Goal: Ask a question: Seek information or help from site administrators or community

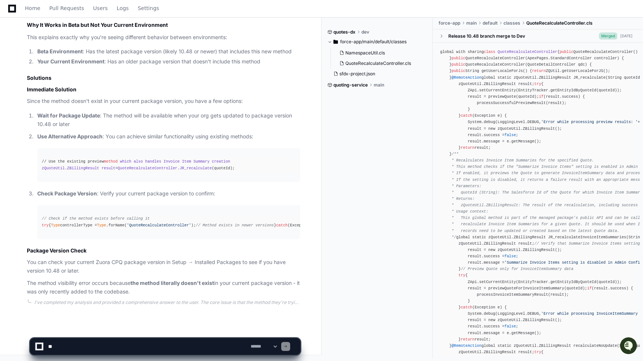
click at [137, 344] on textarea at bounding box center [148, 346] width 202 height 16
paste textarea "**********"
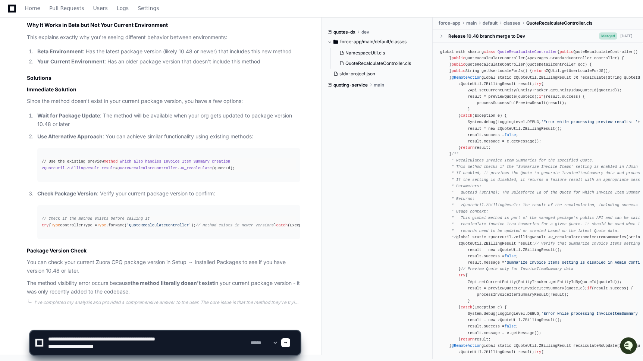
type textarea "**********"
click at [116, 348] on textarea at bounding box center [148, 343] width 202 height 24
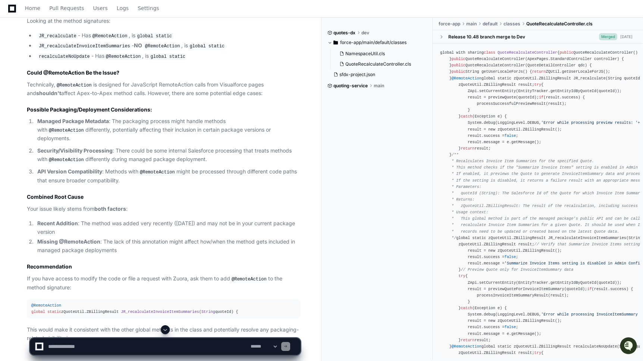
scroll to position [1784, 0]
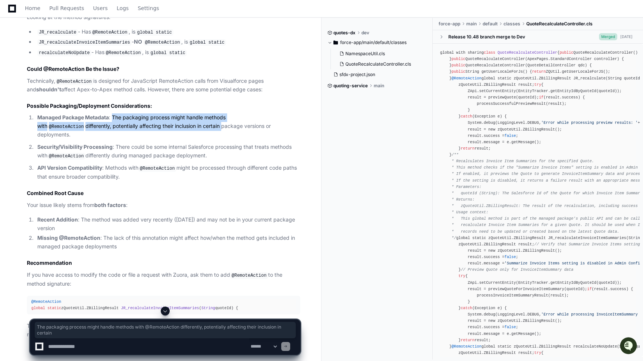
drag, startPoint x: 113, startPoint y: 176, endPoint x: 174, endPoint y: 189, distance: 63.1
click at [174, 139] on p "Managed Package Metadata : The packaging process might handle methods with @Rem…" at bounding box center [168, 126] width 263 height 26
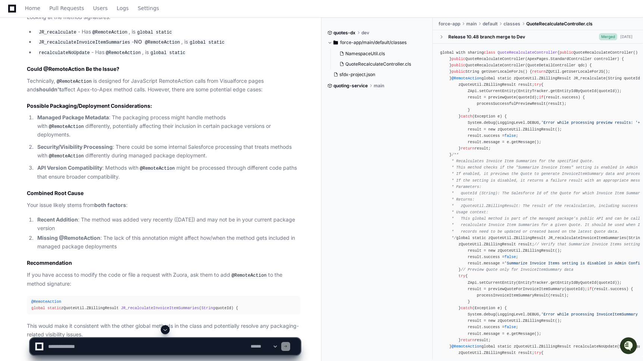
click at [174, 160] on p "Security/Visibility Processing : There could be some internal Salesforce proces…" at bounding box center [168, 151] width 263 height 17
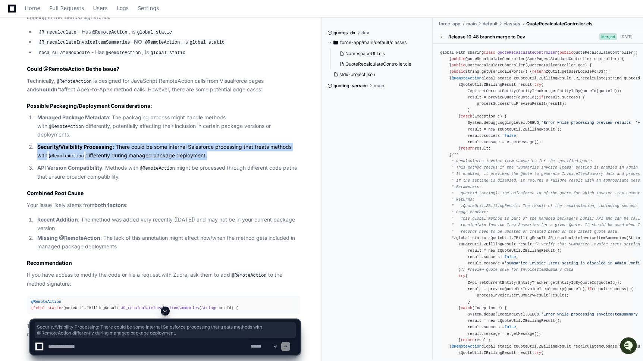
click at [127, 181] on p "API Version Compatibility : Methods with @RemoteAction might be processed throu…" at bounding box center [168, 172] width 263 height 17
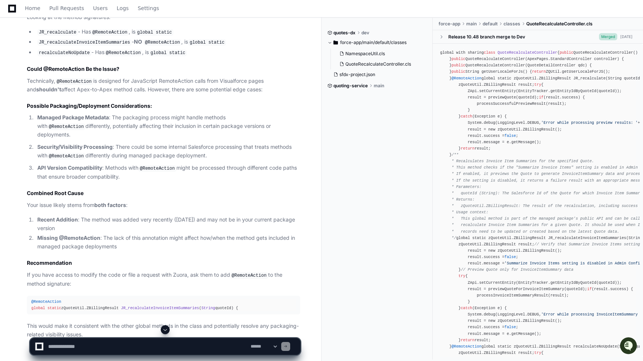
click at [127, 181] on p "API Version Compatibility : Methods with @RemoteAction might be processed throu…" at bounding box center [168, 172] width 263 height 17
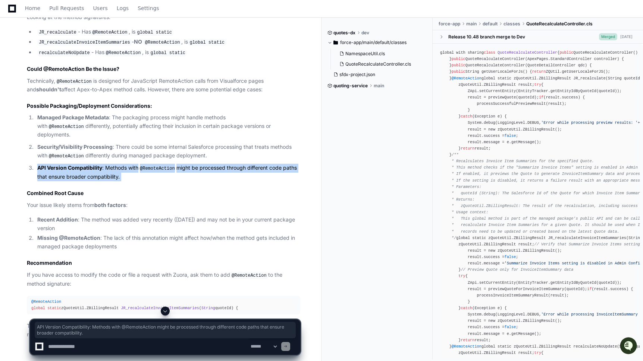
click at [127, 181] on p "API Version Compatibility : Methods with @RemoteAction might be processed throu…" at bounding box center [168, 172] width 263 height 17
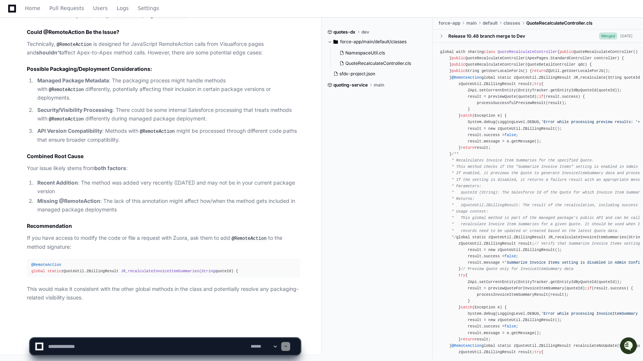
scroll to position [1871, 0]
click at [114, 350] on textarea at bounding box center [148, 346] width 202 height 16
type textarea "*"
type textarea "**********"
click at [71, 346] on textarea at bounding box center [148, 346] width 202 height 16
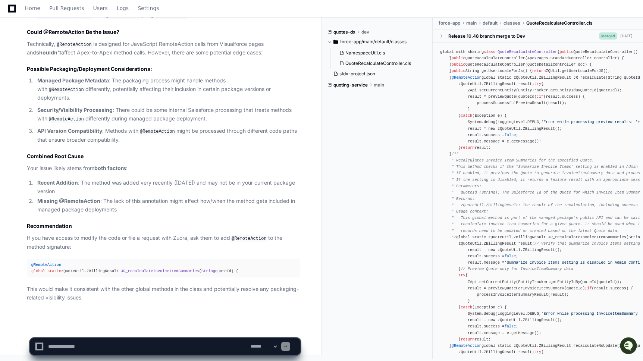
paste textarea "**********"
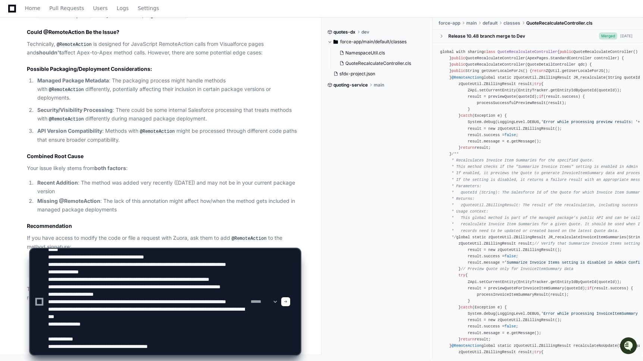
type textarea "**********"
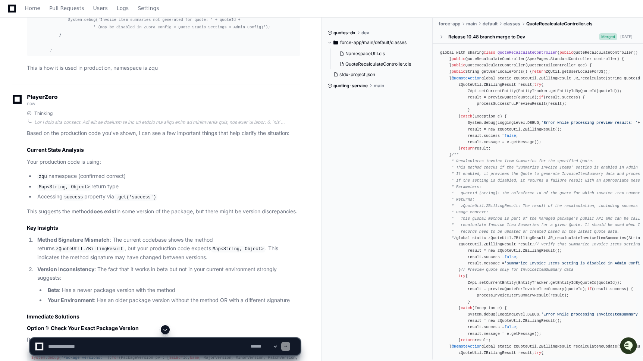
scroll to position [2221, 0]
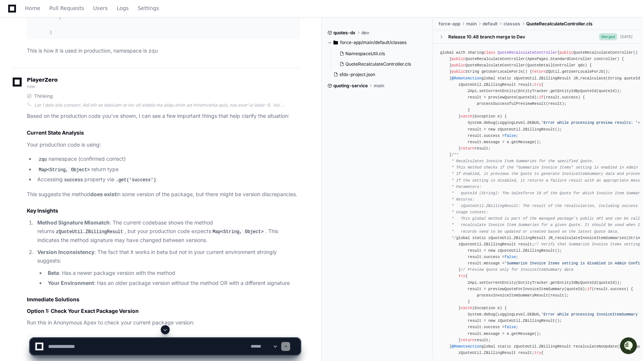
click at [29, 120] on p "Based on the production code you've shown, I can see a few important things tha…" at bounding box center [163, 116] width 273 height 9
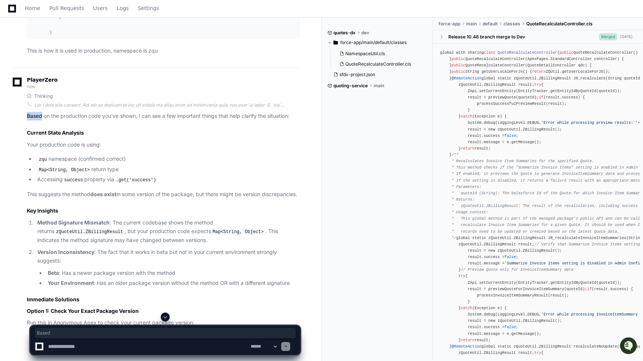
click at [29, 120] on p "Based on the production code you've shown, I can see a few important things tha…" at bounding box center [163, 116] width 273 height 9
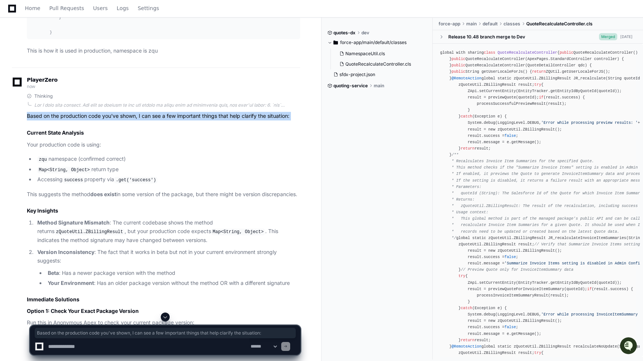
click at [29, 120] on p "Based on the production code you've shown, I can see a few important things tha…" at bounding box center [163, 116] width 273 height 9
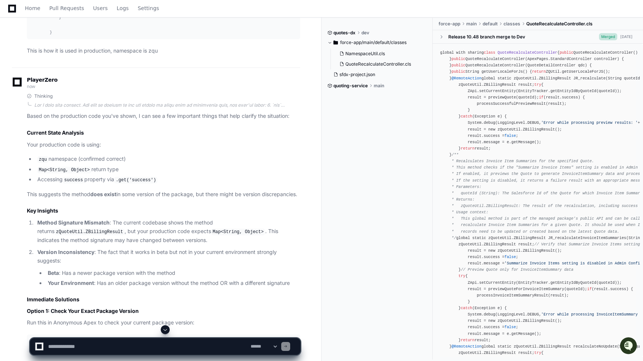
click at [29, 120] on p "Based on the production code you've shown, I can see a few important things tha…" at bounding box center [163, 116] width 273 height 9
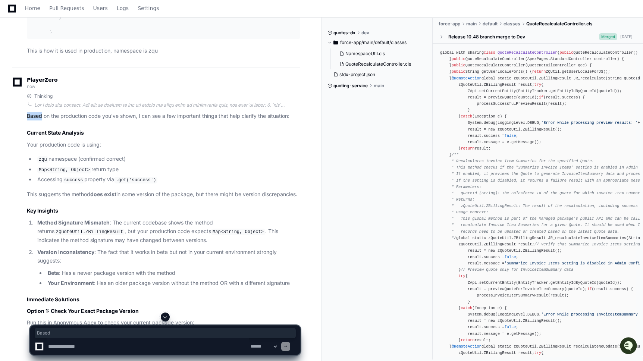
click at [29, 120] on p "Based on the production code you've shown, I can see a few important things tha…" at bounding box center [163, 116] width 273 height 9
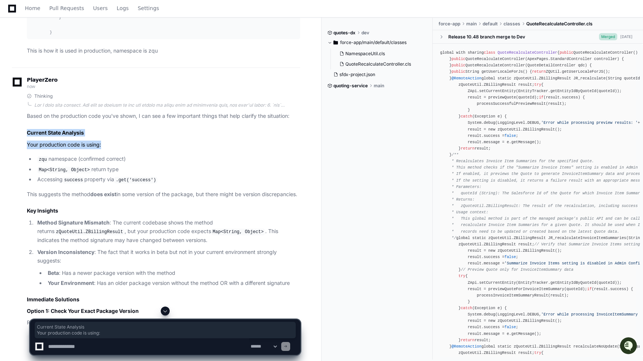
drag, startPoint x: 27, startPoint y: 183, endPoint x: 101, endPoint y: 195, distance: 75.6
click at [101, 195] on article "Based on the production code you've shown, I can see a few important things tha…" at bounding box center [163, 320] width 273 height 416
click at [70, 149] on p "Your production code is using:" at bounding box center [163, 145] width 273 height 9
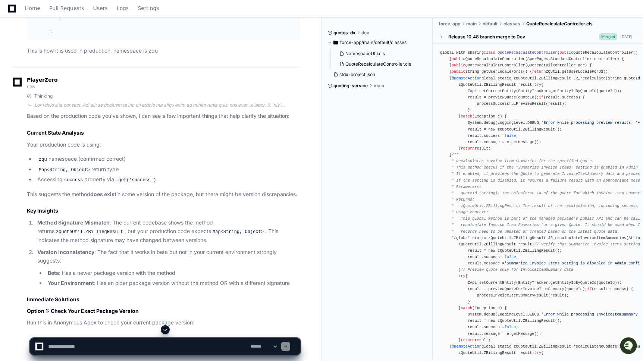
click at [70, 149] on p "Your production code is using:" at bounding box center [163, 145] width 273 height 9
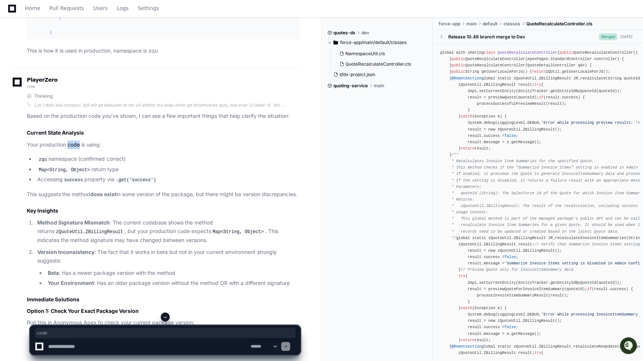
click at [70, 149] on p "Your production code is using:" at bounding box center [163, 145] width 273 height 9
click at [71, 164] on li "zqu namespace (confirmed correct)" at bounding box center [167, 159] width 265 height 9
click at [76, 173] on code "Map<String, Object>" at bounding box center [64, 170] width 54 height 7
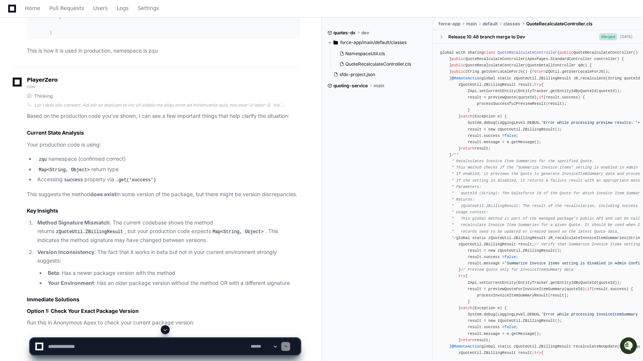
click at [76, 173] on code "Map<String, Object>" at bounding box center [64, 170] width 54 height 7
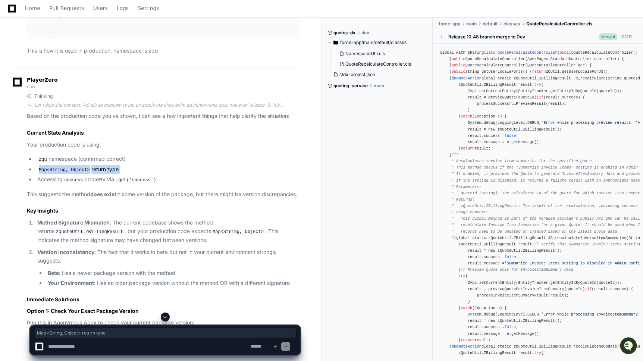
click at [84, 183] on code "success" at bounding box center [74, 180] width 22 height 7
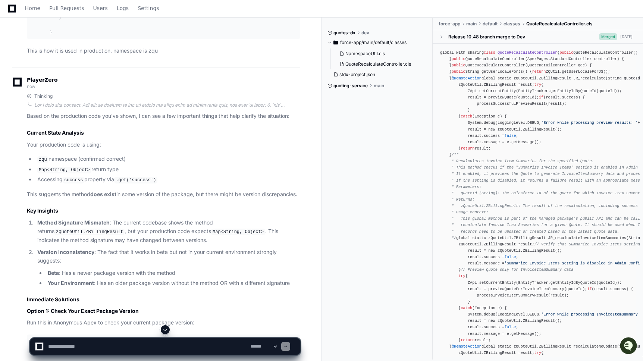
click at [84, 183] on code "success" at bounding box center [74, 180] width 22 height 7
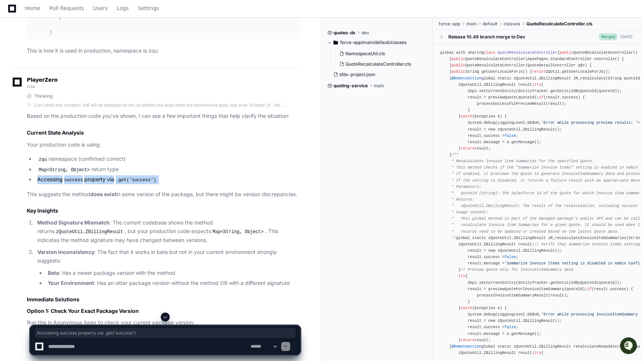
click at [110, 184] on li "Accessing success property via .get('success')" at bounding box center [167, 179] width 265 height 9
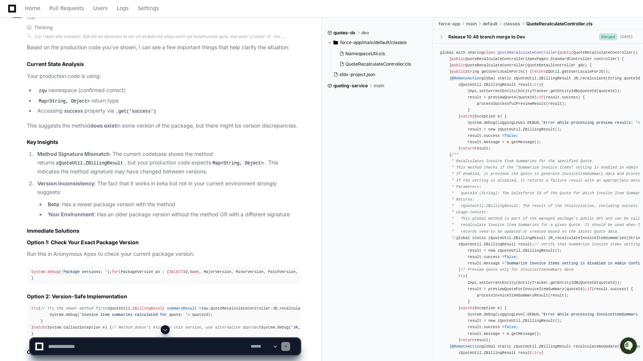
scroll to position [2296, 0]
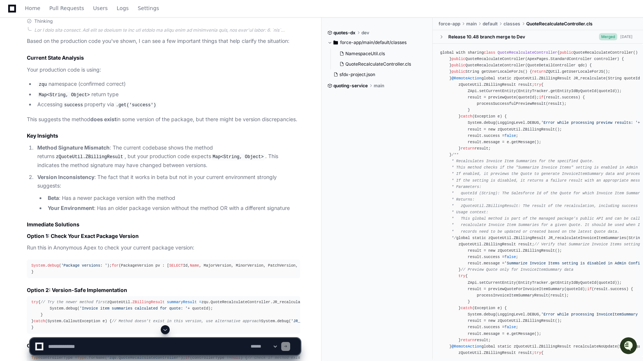
click at [103, 151] on strong "Method Signature Mismatch" at bounding box center [73, 147] width 72 height 6
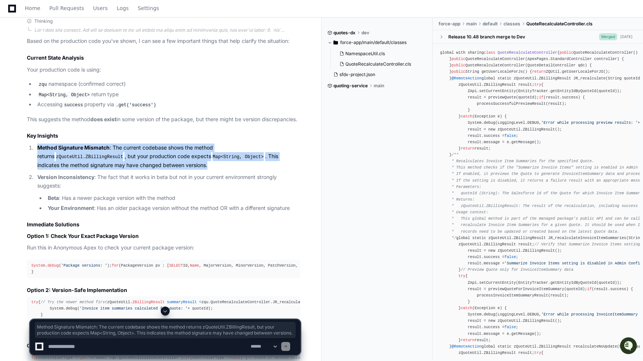
click at [77, 180] on strong "Version Inconsistency" at bounding box center [65, 177] width 57 height 6
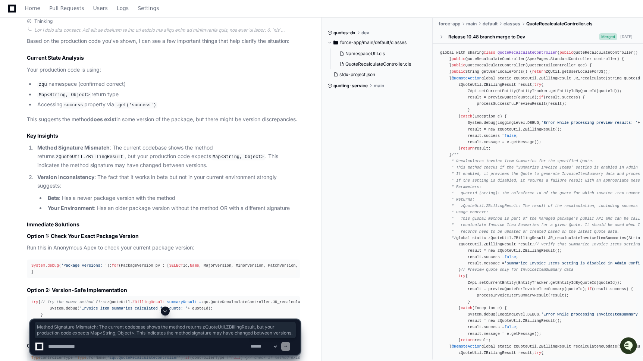
click at [77, 180] on strong "Version Inconsistency" at bounding box center [65, 177] width 57 height 6
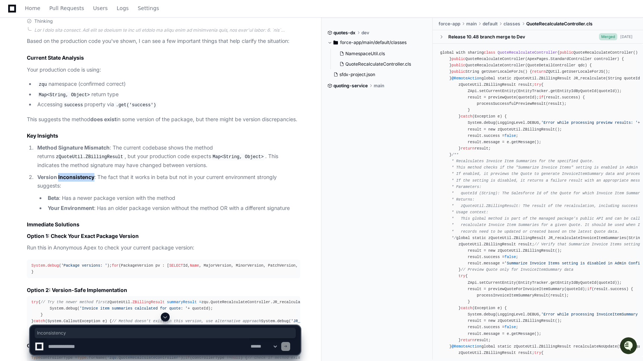
click at [77, 180] on strong "Version Inconsistency" at bounding box center [65, 177] width 57 height 6
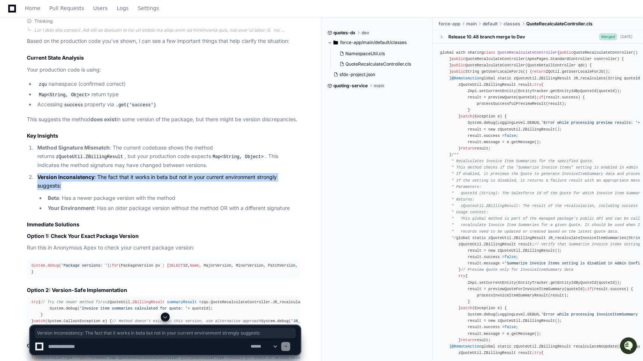
click at [77, 180] on strong "Version Inconsistency" at bounding box center [65, 177] width 57 height 6
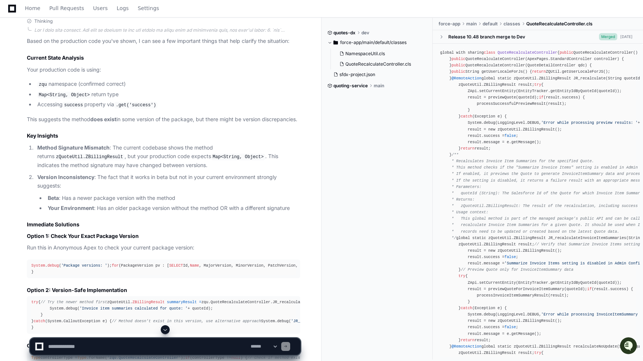
click at [77, 180] on strong "Version Inconsistency" at bounding box center [65, 177] width 57 height 6
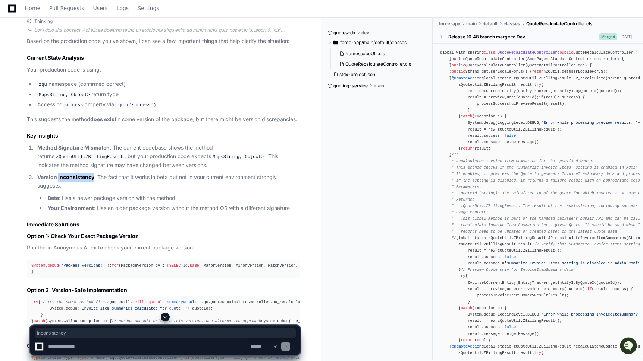
click at [77, 180] on strong "Version Inconsistency" at bounding box center [65, 177] width 57 height 6
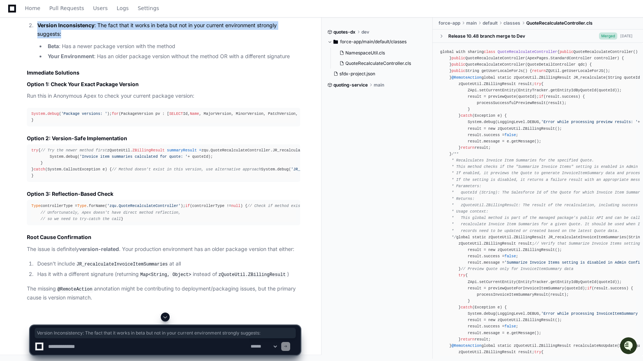
scroll to position [2464, 0]
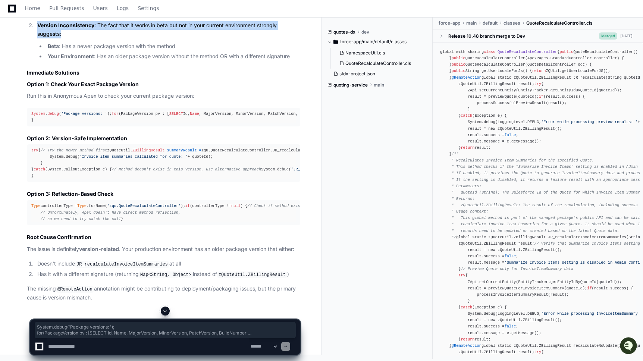
drag, startPoint x: 35, startPoint y: 186, endPoint x: 30, endPoint y: 152, distance: 34.7
click at [30, 126] on pre "System . debug ( 'Package versions: ' ); for (PackageVersion pv : [ SELECT Id, …" at bounding box center [163, 117] width 273 height 19
copy div "System . debug ( 'Package versions: ' ); for (PackageVersion pv : [ SELECT Id, …"
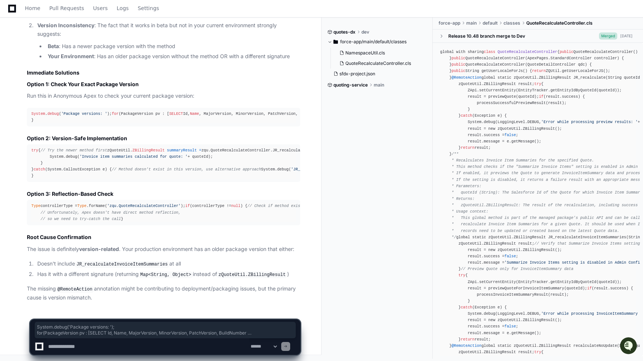
click at [142, 343] on textarea at bounding box center [148, 346] width 202 height 16
click at [132, 341] on textarea at bounding box center [148, 346] width 202 height 16
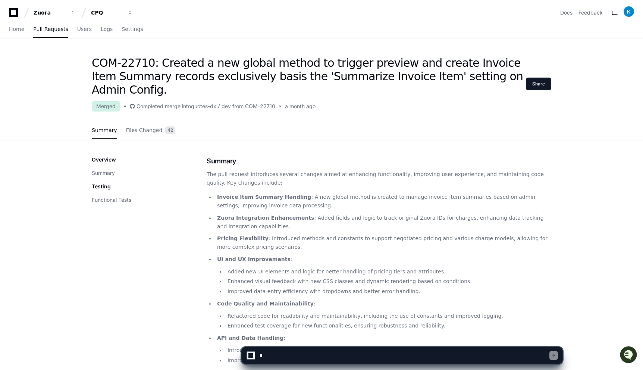
click at [286, 359] on textarea at bounding box center [404, 355] width 292 height 16
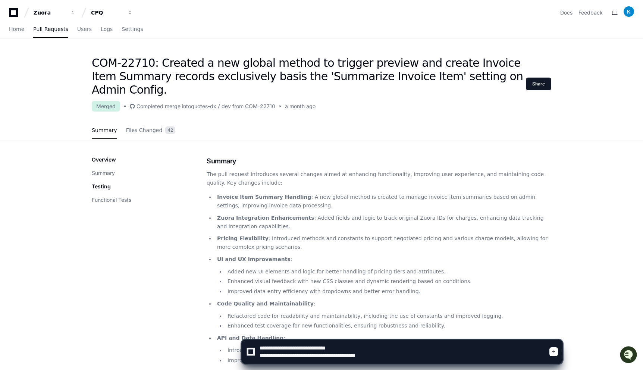
click at [335, 356] on textarea at bounding box center [404, 352] width 292 height 24
click at [396, 358] on textarea at bounding box center [404, 352] width 292 height 24
type textarea "**********"
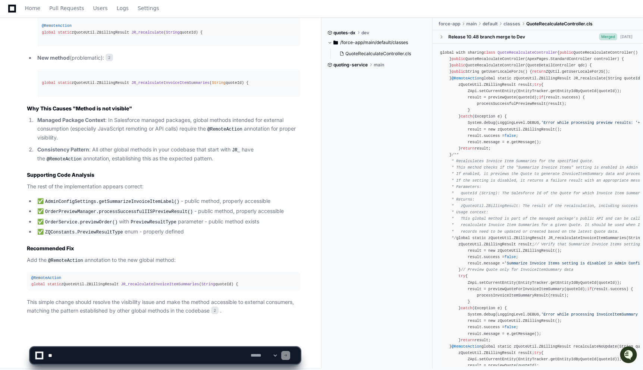
scroll to position [621, 0]
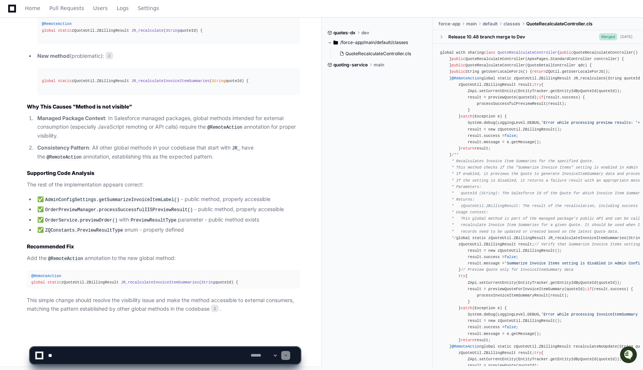
click at [51, 274] on span "@RemoteAction" at bounding box center [46, 276] width 30 height 4
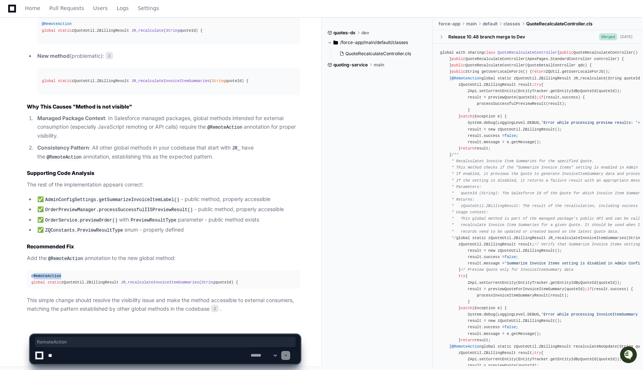
click at [51, 274] on span "@RemoteAction" at bounding box center [46, 276] width 30 height 4
click at [73, 274] on div "@RemoteAction global static zQuoteUtil. ZBillingResult JR_recalculateInvoiceIte…" at bounding box center [163, 279] width 264 height 13
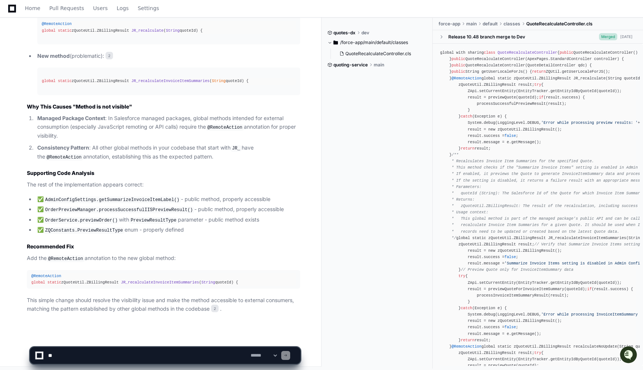
click at [73, 274] on div "@RemoteAction global static zQuoteUtil. ZBillingResult JR_recalculateInvoiceIte…" at bounding box center [163, 279] width 264 height 13
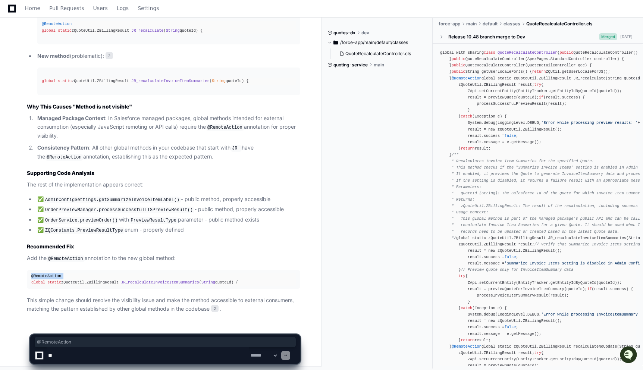
click at [73, 274] on div "@RemoteAction global static zQuoteUtil. ZBillingResult JR_recalculateInvoiceIte…" at bounding box center [163, 279] width 264 height 13
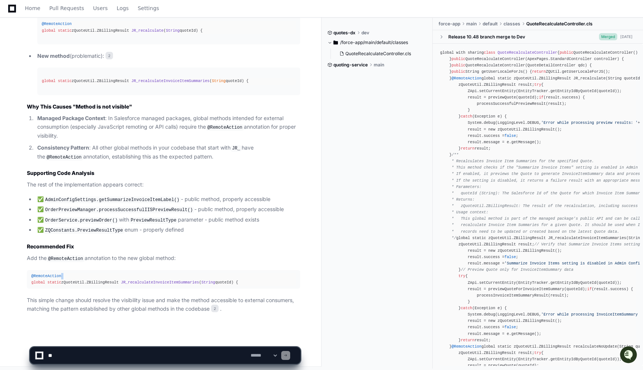
click at [73, 274] on div "@RemoteAction global static zQuoteUtil. ZBillingResult JR_recalculateInvoiceIte…" at bounding box center [163, 279] width 264 height 13
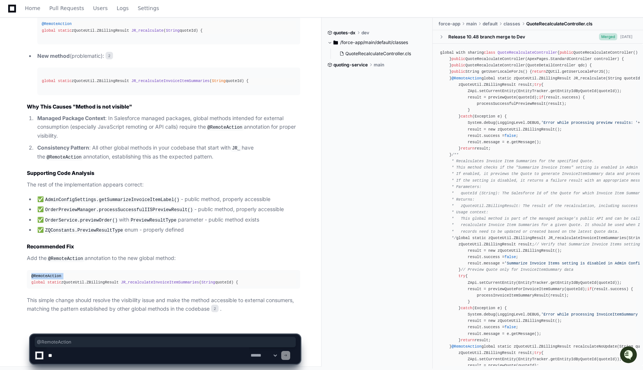
click at [73, 274] on div "@RemoteAction global static zQuoteUtil. ZBillingResult JR_recalculateInvoiceIte…" at bounding box center [163, 279] width 264 height 13
click at [70, 270] on pre "@RemoteAction global static zQuoteUtil. ZBillingResult JR_recalculateInvoiceIte…" at bounding box center [163, 279] width 273 height 19
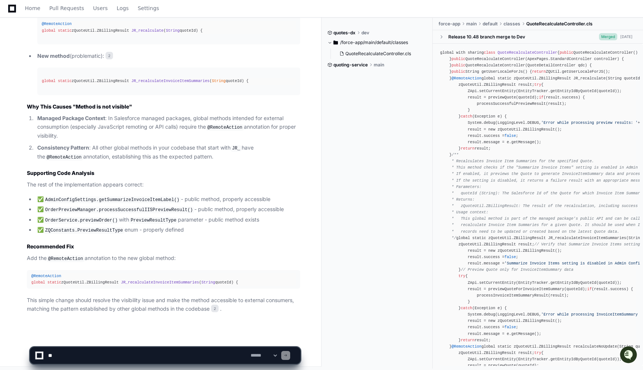
click at [104, 198] on code "AdminConfigSettings.getSummarizeInvoiceItemLabel()" at bounding box center [112, 199] width 137 height 7
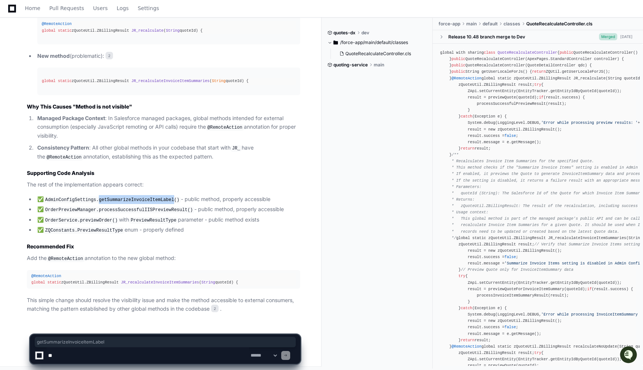
click at [104, 198] on code "AdminConfigSettings.getSummarizeInvoiceItemLabel()" at bounding box center [112, 199] width 137 height 7
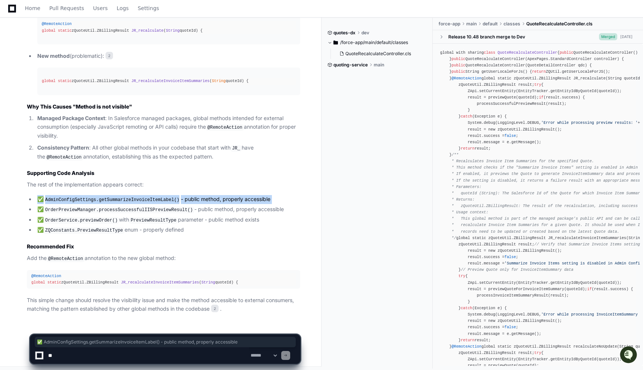
click at [88, 355] on textarea at bounding box center [148, 355] width 202 height 16
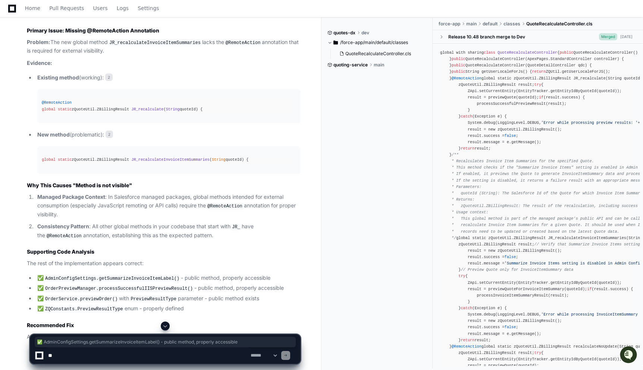
scroll to position [539, 0]
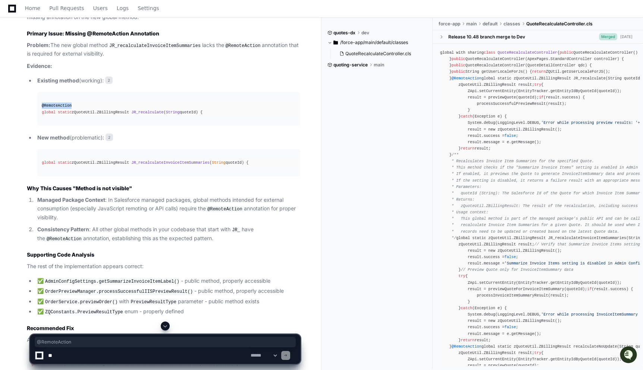
drag, startPoint x: 75, startPoint y: 104, endPoint x: 42, endPoint y: 106, distance: 32.9
click at [42, 106] on div "@RemoteAction global static zQuoteUtil. [PERSON_NAME] ( String quoteId ) {" at bounding box center [169, 109] width 254 height 13
copy span "@RemoteAction"
click at [105, 354] on textarea at bounding box center [148, 355] width 202 height 16
paste textarea "**********"
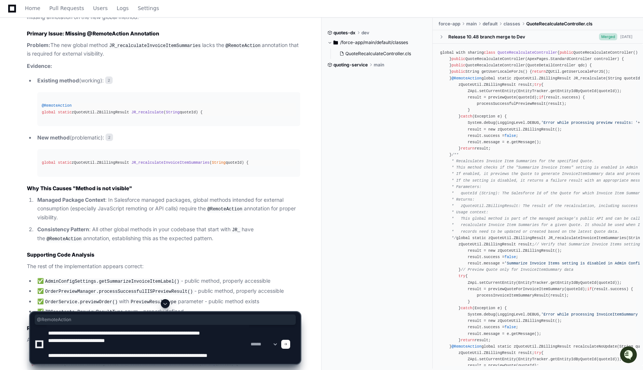
scroll to position [10, 0]
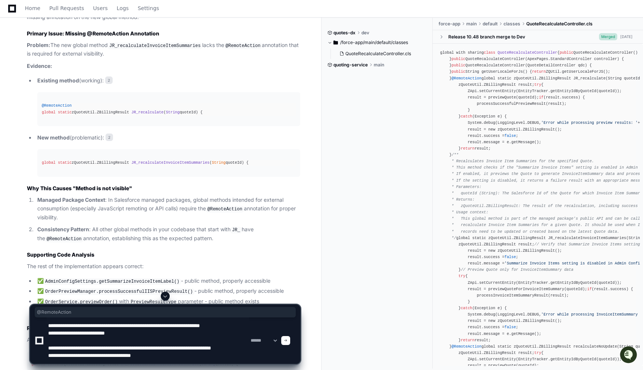
click at [76, 347] on textarea at bounding box center [148, 340] width 202 height 46
click at [149, 355] on textarea at bounding box center [148, 340] width 202 height 46
click at [178, 361] on textarea at bounding box center [148, 340] width 202 height 46
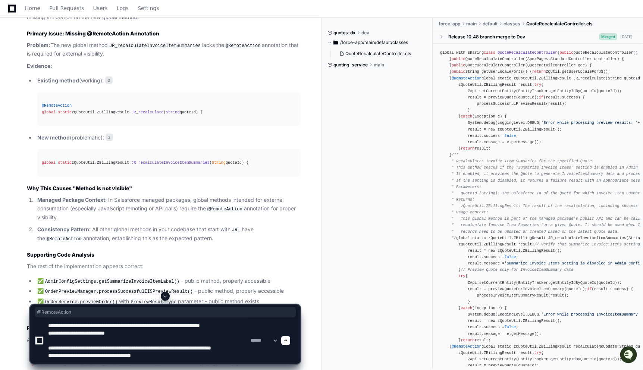
click at [111, 354] on textarea at bounding box center [148, 340] width 202 height 46
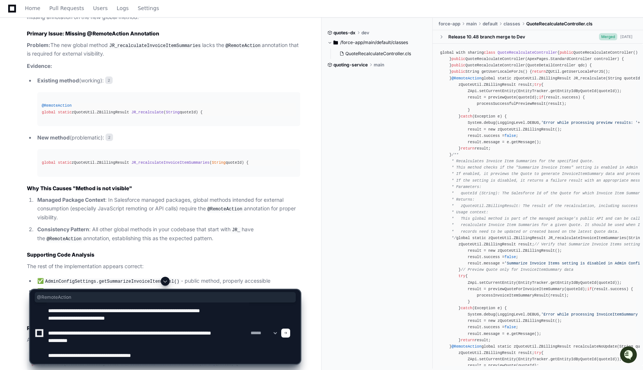
paste textarea "**********"
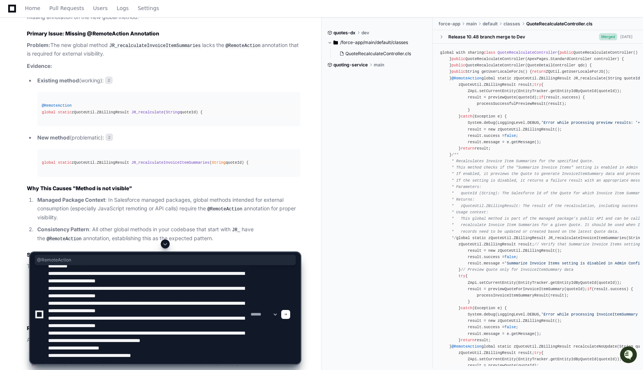
scroll to position [52, 0]
drag, startPoint x: 63, startPoint y: 312, endPoint x: 44, endPoint y: 273, distance: 43.2
click at [44, 273] on div "**********" at bounding box center [165, 314] width 261 height 98
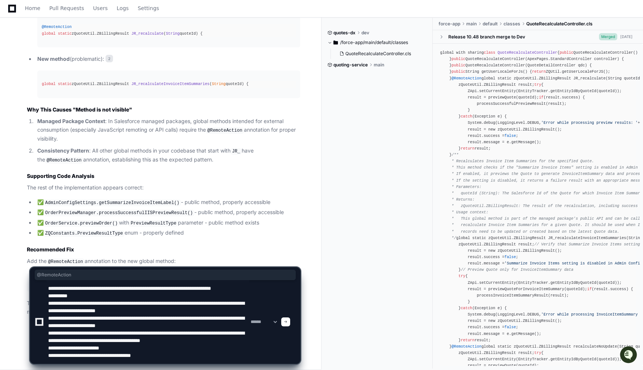
scroll to position [620, 0]
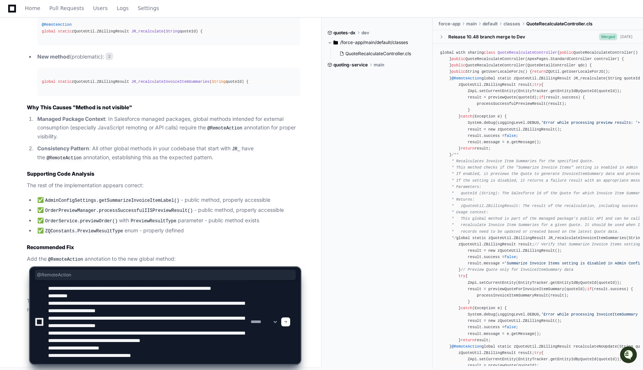
click at [176, 356] on textarea at bounding box center [148, 322] width 202 height 84
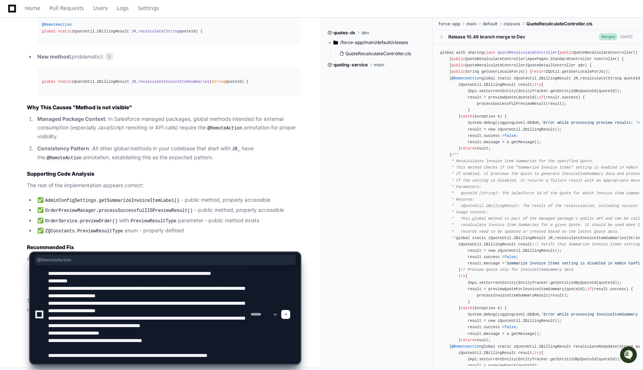
scroll to position [25, 0]
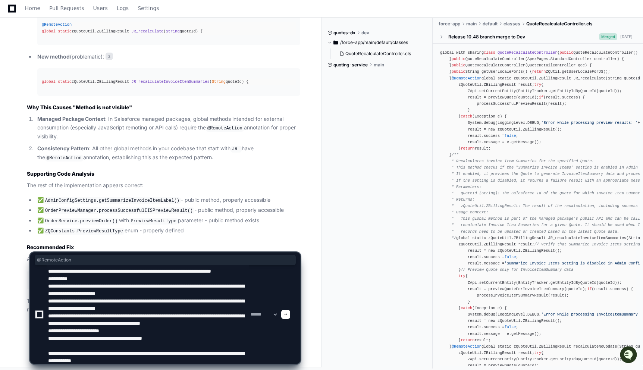
click at [85, 360] on textarea at bounding box center [148, 314] width 202 height 98
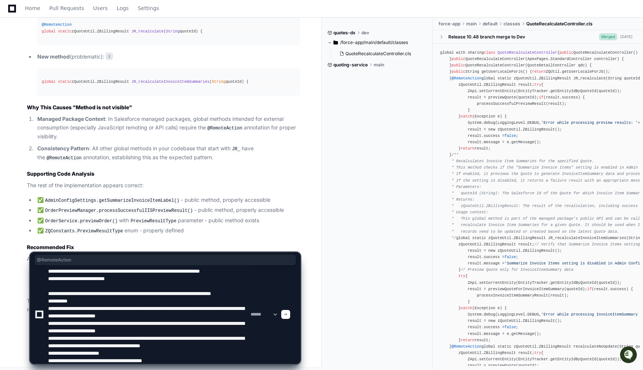
scroll to position [0, 0]
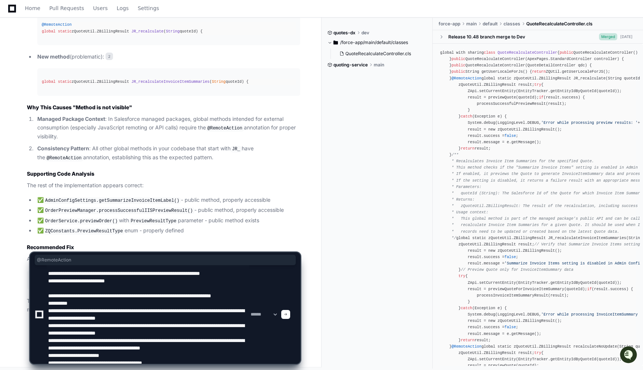
click at [159, 303] on textarea at bounding box center [148, 314] width 202 height 98
type textarea "**********"
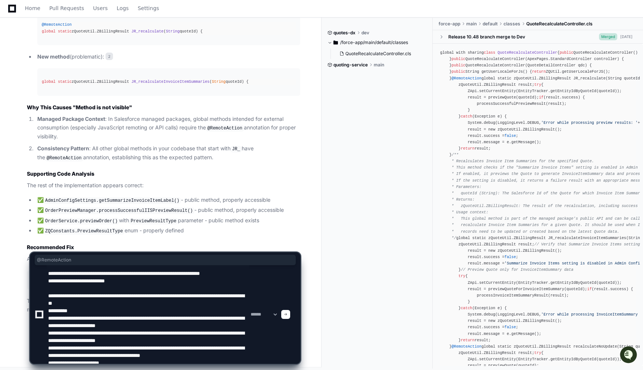
click at [197, 360] on textarea at bounding box center [148, 314] width 202 height 98
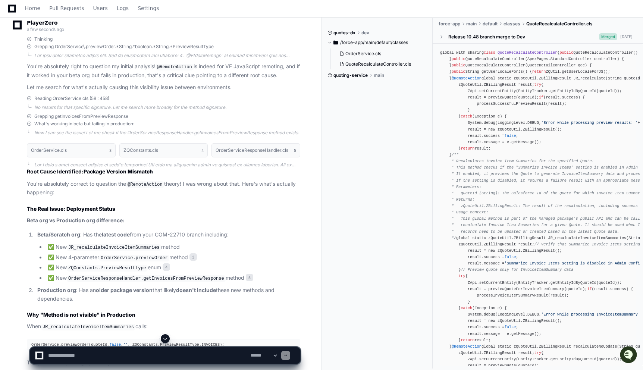
scroll to position [1084, 0]
click at [92, 168] on strong "Package Version Mismatch" at bounding box center [118, 171] width 69 height 6
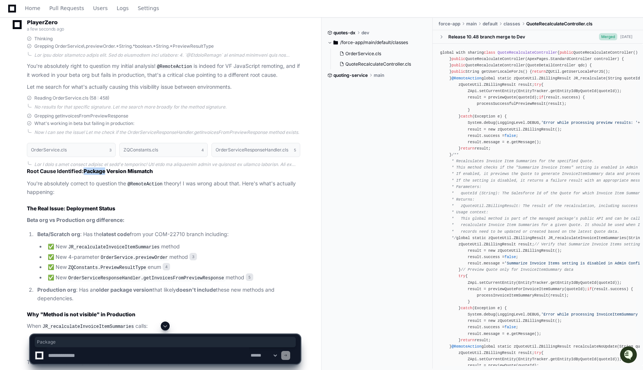
click at [92, 168] on strong "Package Version Mismatch" at bounding box center [118, 171] width 69 height 6
click at [95, 184] on p "You're absolutely correct to question the @RemoteAction theory! I was wrong abo…" at bounding box center [163, 187] width 273 height 17
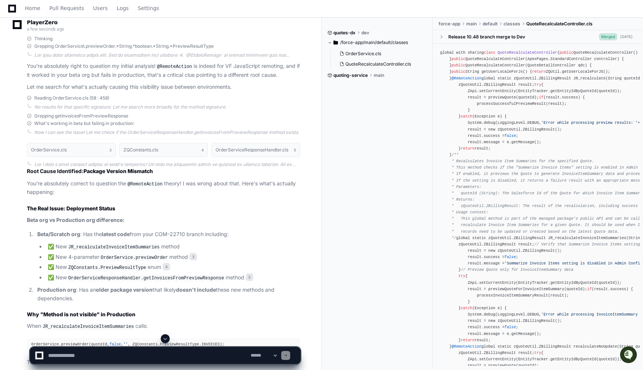
click at [95, 184] on p "You're absolutely correct to question the @RemoteAction theory! I was wrong abo…" at bounding box center [163, 187] width 273 height 17
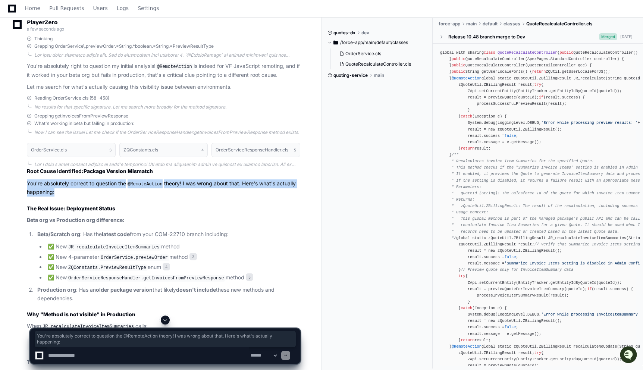
click at [95, 184] on p "You're absolutely correct to question the @RemoteAction theory! I was wrong abo…" at bounding box center [163, 187] width 273 height 17
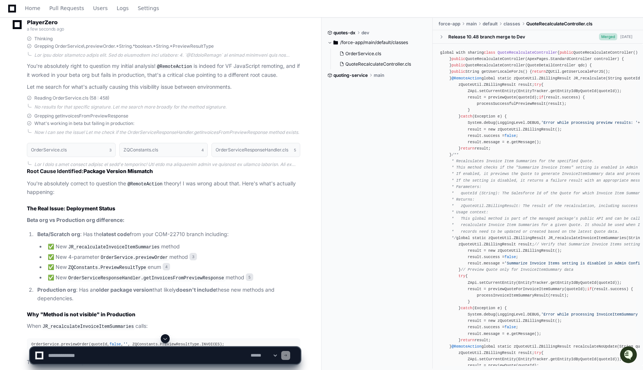
click at [66, 231] on strong "Beta/Scratch org" at bounding box center [58, 234] width 43 height 6
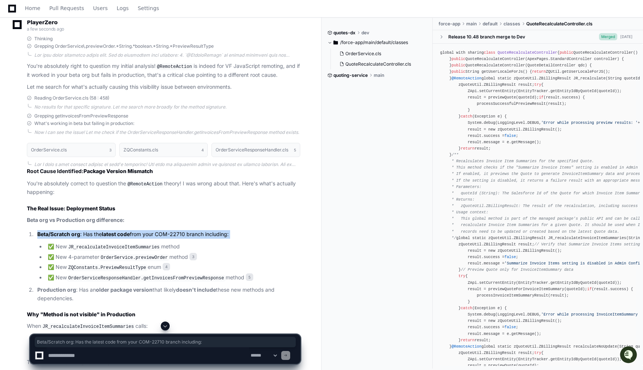
click at [66, 231] on strong "Beta/Scratch org" at bounding box center [58, 234] width 43 height 6
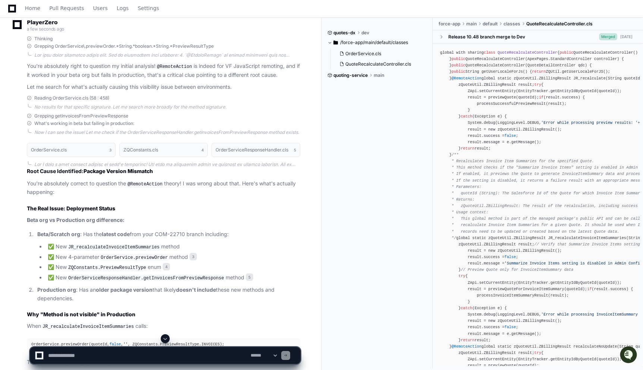
click at [78, 247] on code "JR_recalculateInvoiceItemSummaries" at bounding box center [114, 247] width 94 height 7
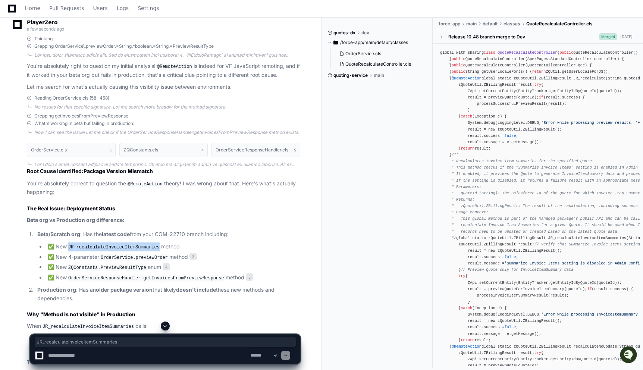
click at [78, 247] on code "JR_recalculateInvoiceItemSummaries" at bounding box center [114, 247] width 94 height 7
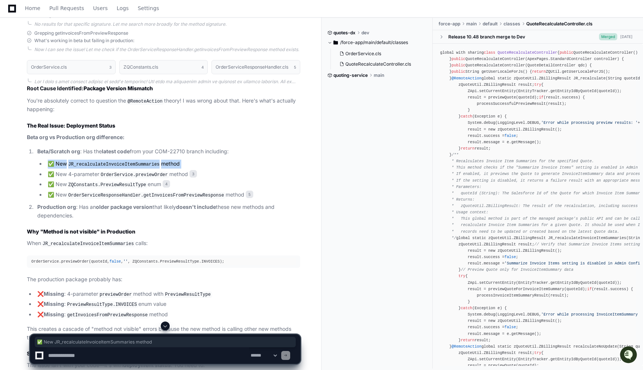
scroll to position [1170, 0]
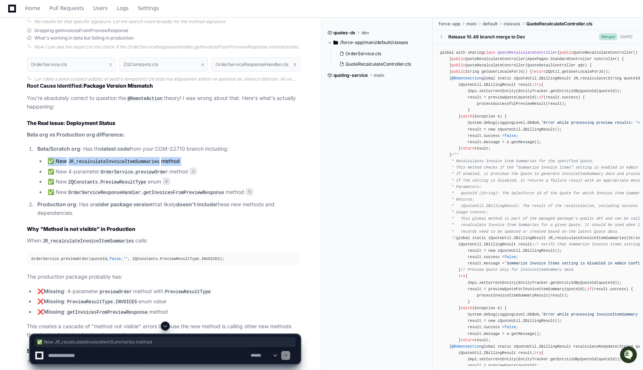
click at [92, 226] on strong "Why "Method is not visible" in Production" at bounding box center [81, 229] width 108 height 6
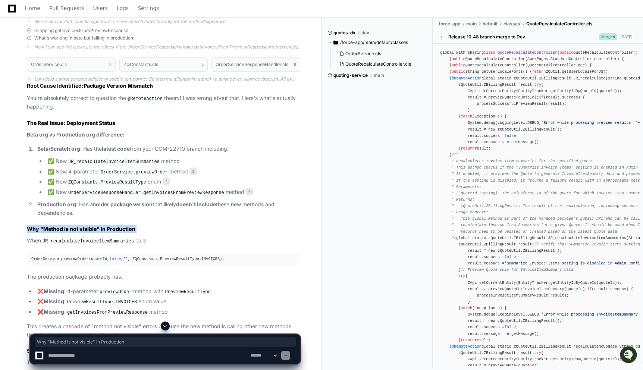
click at [94, 240] on article "Root Cause Identified: Package Version Mismatch You're absolutely correct to qu…" at bounding box center [163, 248] width 273 height 333
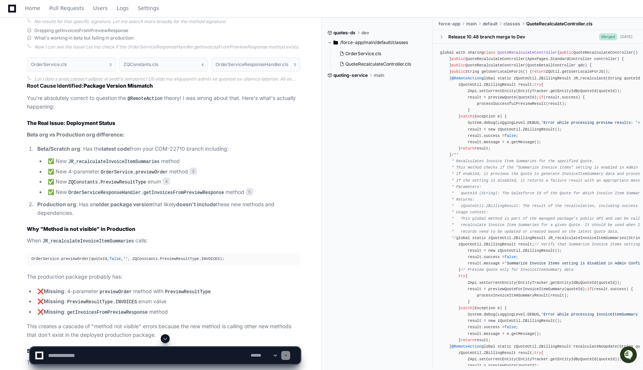
click at [94, 240] on article "Root Cause Identified: Package Version Mismatch You're absolutely correct to qu…" at bounding box center [163, 248] width 273 height 333
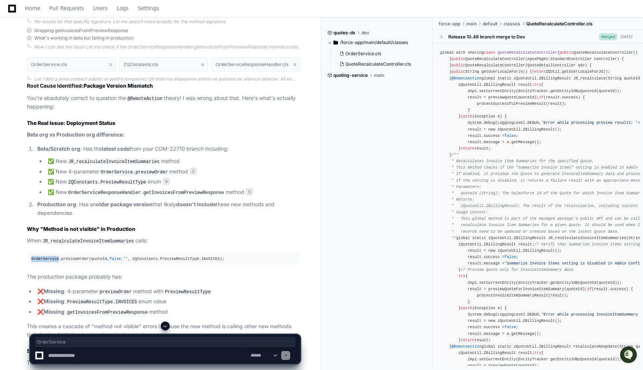
click at [94, 240] on article "Root Cause Identified: Package Version Mismatch You're absolutely correct to qu…" at bounding box center [163, 248] width 273 height 333
click at [95, 256] on div "OrderService.previewOrder(quoteId, false , '' , ZQConstants.PreviewResultType.I…" at bounding box center [163, 259] width 264 height 6
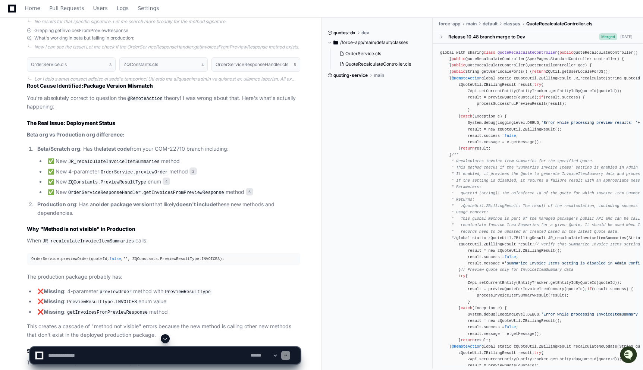
click at [95, 256] on div "OrderService.previewOrder(quoteId, false , '' , ZQConstants.PreviewResultType.I…" at bounding box center [163, 259] width 264 height 6
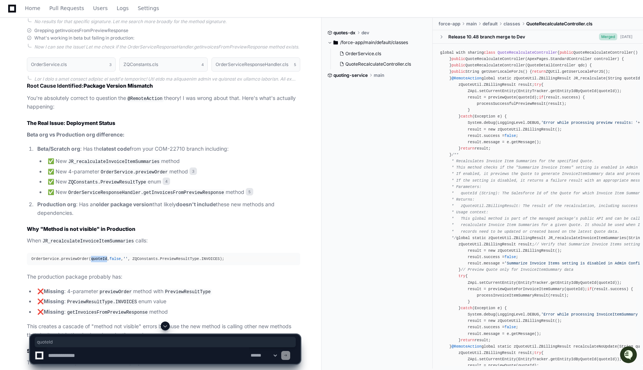
click at [95, 256] on div "OrderService.previewOrder(quoteId, false , '' , ZQConstants.PreviewResultType.I…" at bounding box center [163, 259] width 264 height 6
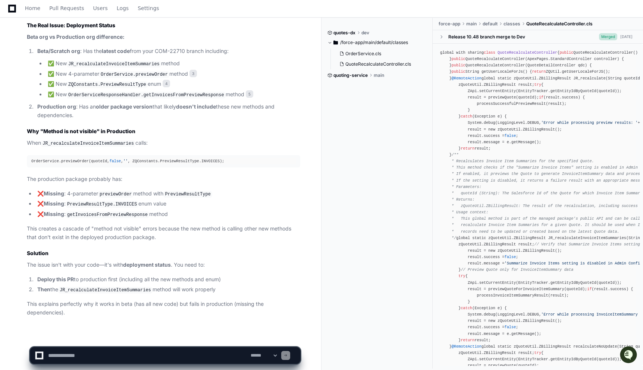
scroll to position [1268, 0]
click at [63, 260] on p "The issue isn't with your code—it's with deployment status . You need to:" at bounding box center [163, 264] width 273 height 9
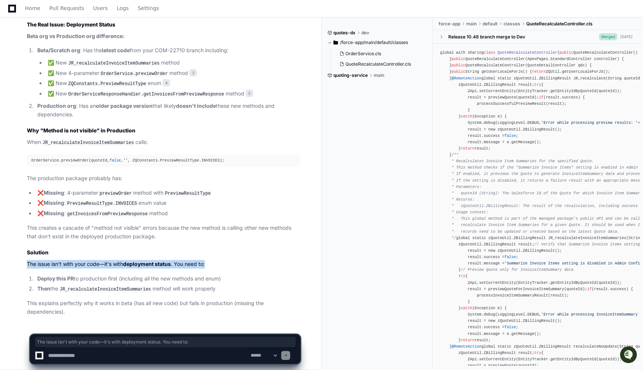
click at [63, 260] on p "The issue isn't with your code—it's with deployment status . You need to:" at bounding box center [163, 264] width 273 height 9
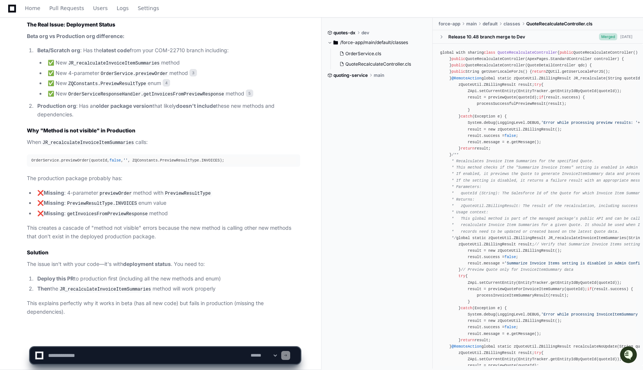
click at [64, 275] on strong "Deploy this PR" at bounding box center [55, 278] width 37 height 6
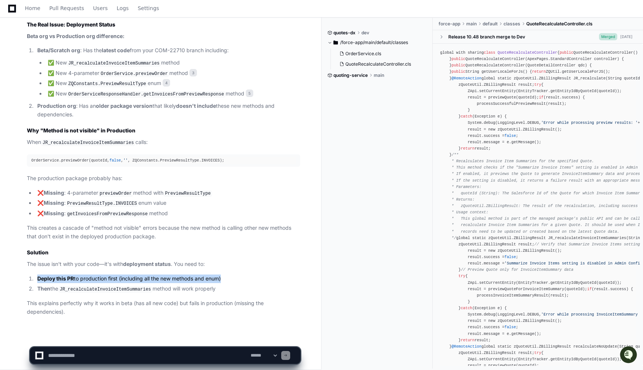
click at [64, 275] on strong "Deploy this PR" at bounding box center [55, 278] width 37 height 6
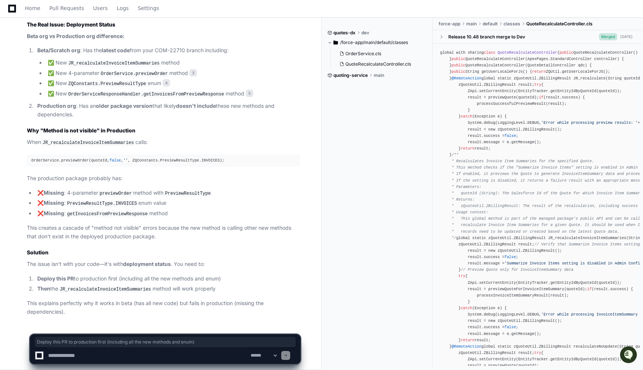
click at [66, 286] on code "JR_recalculateInvoiceItemSummaries" at bounding box center [105, 289] width 94 height 7
click at [101, 348] on textarea at bounding box center [148, 355] width 202 height 16
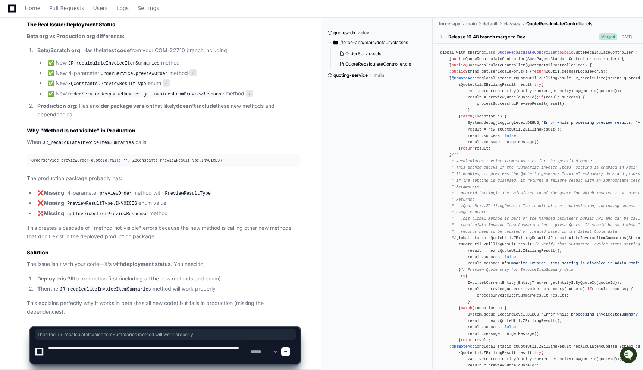
type textarea "**********"
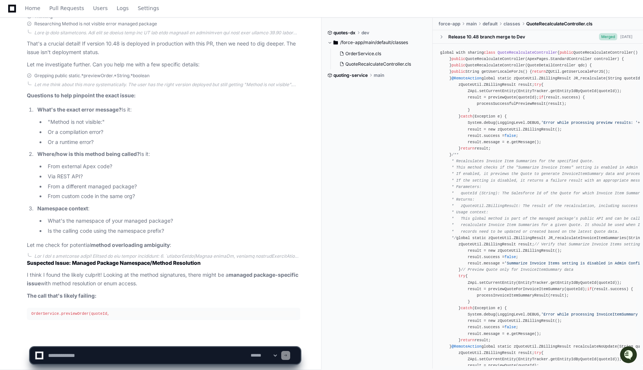
scroll to position [1689, 0]
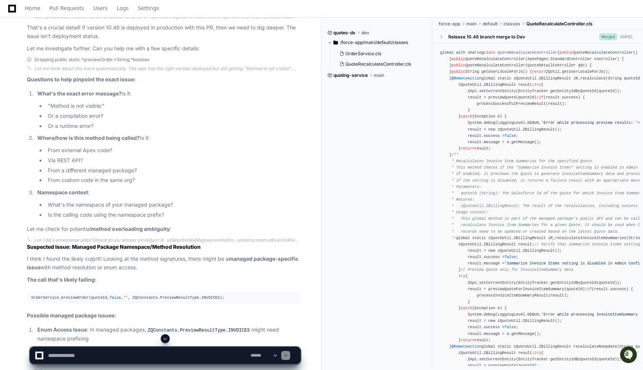
click at [119, 355] on textarea at bounding box center [148, 355] width 202 height 16
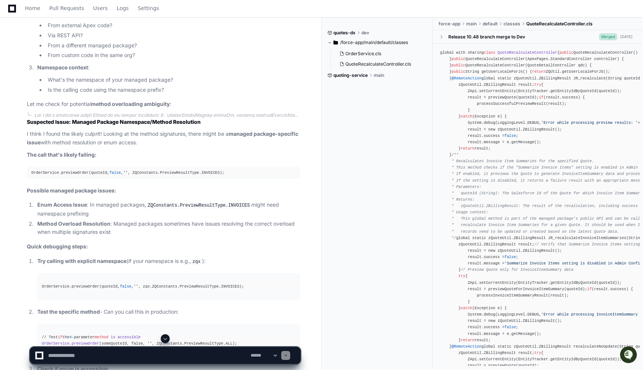
scroll to position [1815, 0]
